Goal: Check status

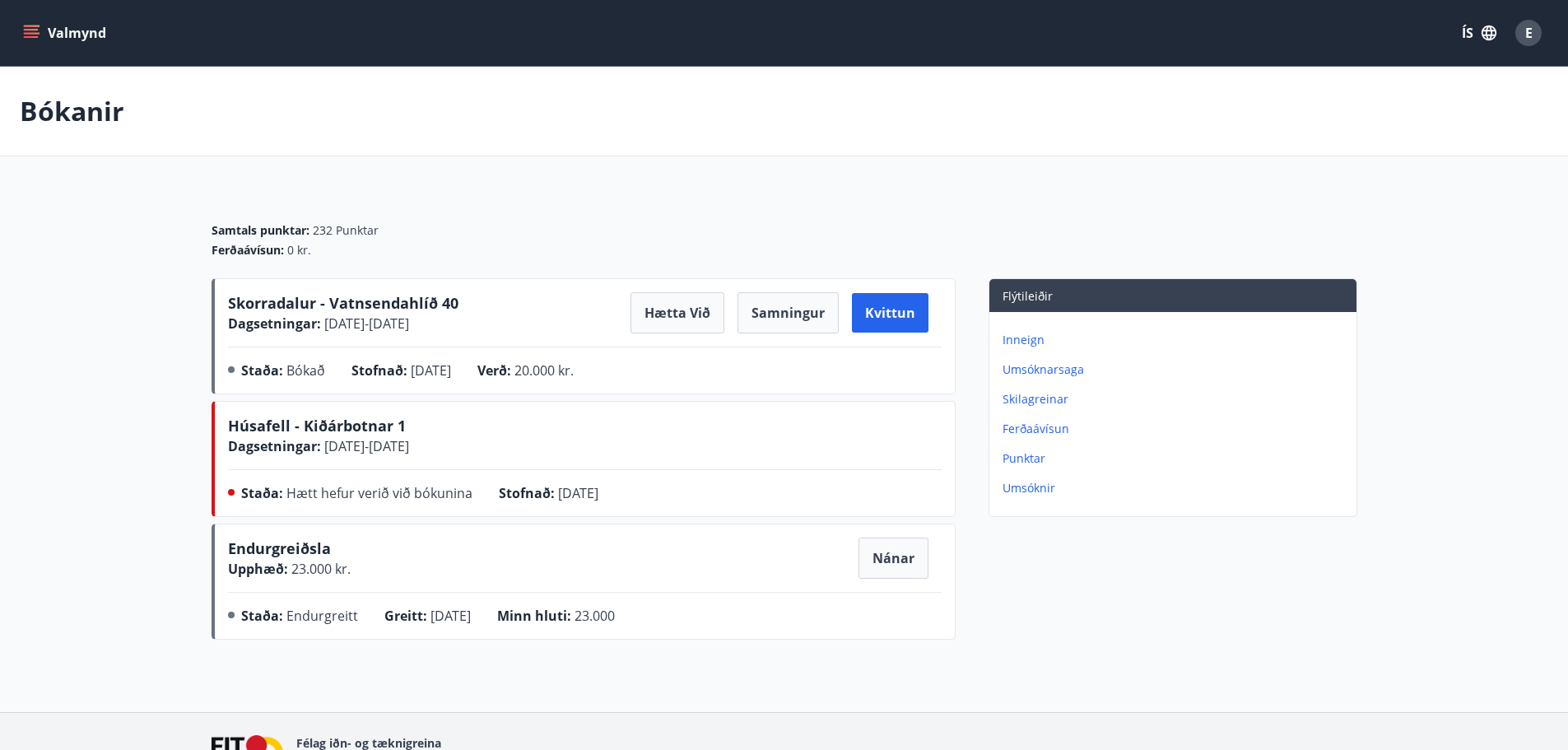
click at [1350, 691] on div "Bókanir Samtals punktar : 232 Punktar Ferðaávísun : 0 kr. Skorradalur - Vatnsen…" at bounding box center [784, 389] width 1568 height 645
click at [1365, 603] on div "Samtals punktar : 232 Punktar Ferðaávísun : 0 kr. Skorradalur - Vatnsendahlíð 4…" at bounding box center [784, 417] width 1186 height 457
click at [1380, 621] on main "Bókanir Samtals punktar : 232 Punktar Ferðaávísun : 0 kr. Skorradalur - Vatnsen…" at bounding box center [784, 356] width 1568 height 580
click at [1272, 655] on div "Bókanir Samtals punktar : 232 Punktar Ferðaávísun : 0 kr. Skorradalur - Vatnsen…" at bounding box center [784, 389] width 1568 height 645
click at [129, 248] on main "Bókanir Samtals punktar : 232 Punktar Ferðaávísun : 0 kr. Skorradalur - Vatnsen…" at bounding box center [784, 356] width 1568 height 580
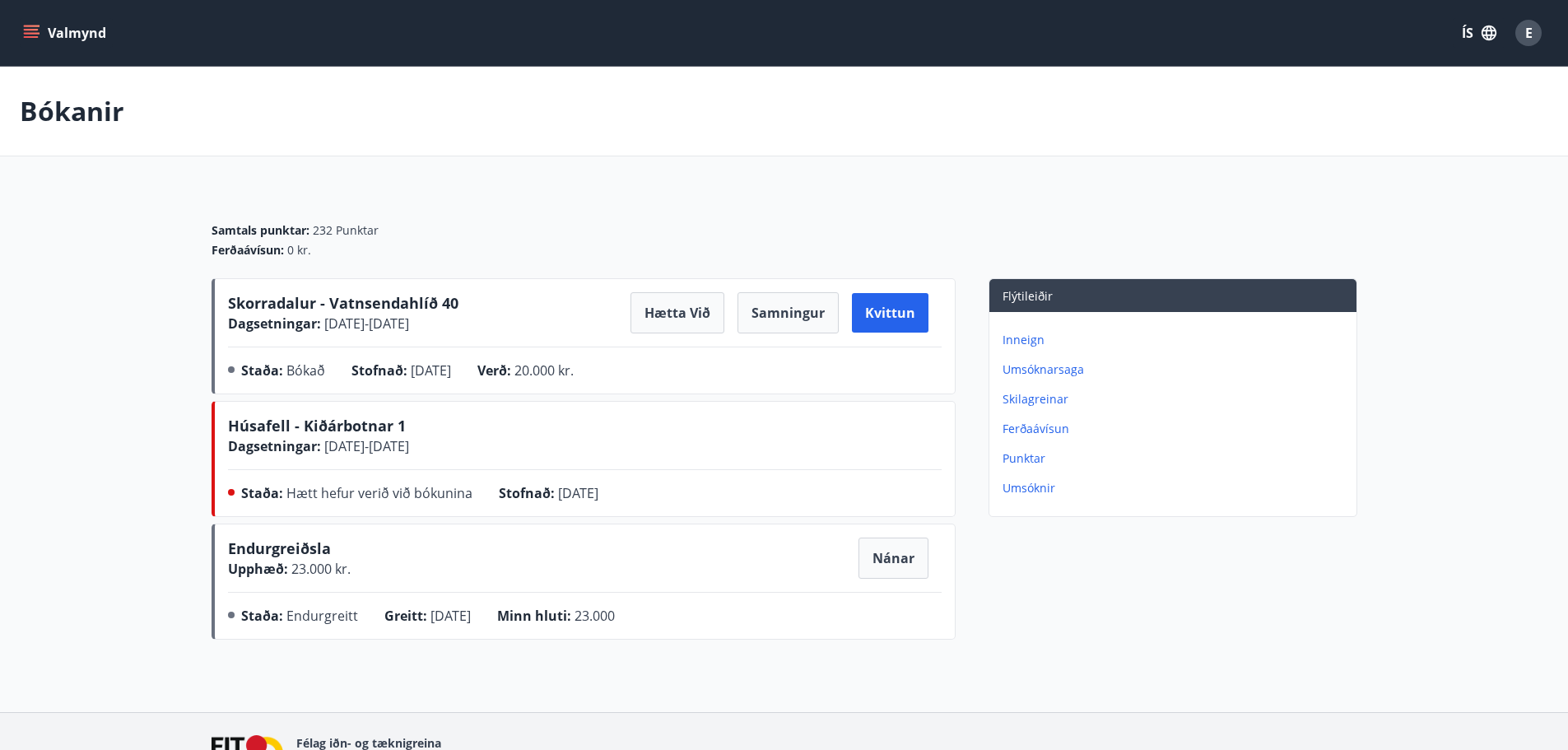
click at [588, 89] on div "Bókanir" at bounding box center [784, 111] width 1568 height 89
